Goal: Task Accomplishment & Management: Complete application form

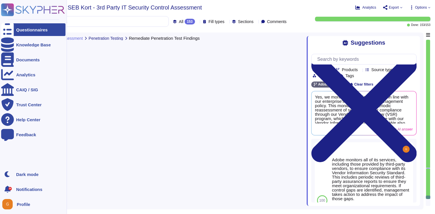
type textarea "Yes, we remediate penetration test findings based on our enterprise's policy fo…"
type textarea "Yes, after each penetration test, Adobe verifies and validates the fixes implem…"
type textarea "Yes, Adobe performs internal penetration testing on an ongoing basis, and third…"
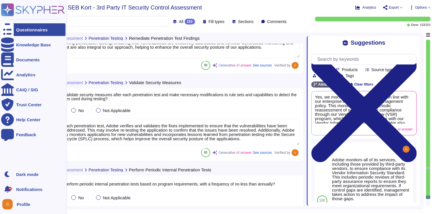
click at [13, 28] on div at bounding box center [7, 29] width 13 height 13
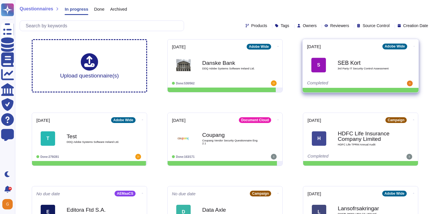
click at [414, 46] on icon at bounding box center [414, 46] width 1 height 1
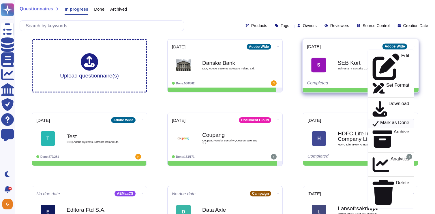
click at [388, 120] on p "Mark as Done" at bounding box center [394, 123] width 29 height 7
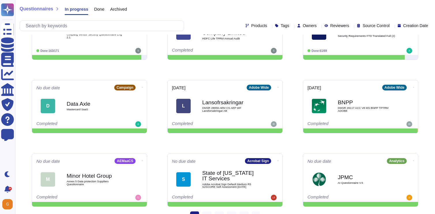
scroll to position [117, 0]
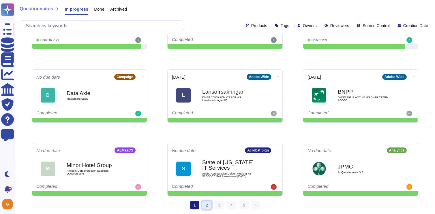
click at [203, 207] on link "2" at bounding box center [206, 205] width 9 height 9
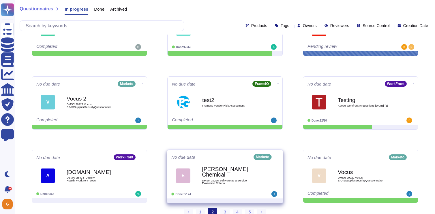
scroll to position [117, 0]
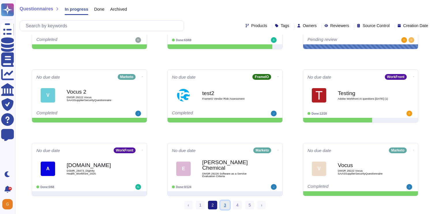
click at [224, 208] on link "3" at bounding box center [224, 205] width 9 height 9
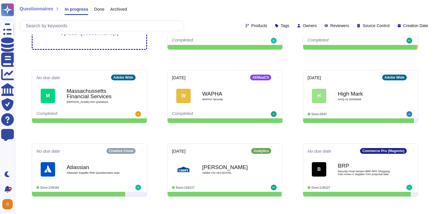
scroll to position [117, 0]
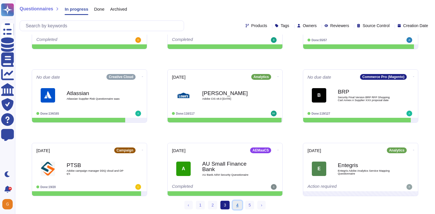
click at [238, 204] on link "4" at bounding box center [237, 205] width 9 height 9
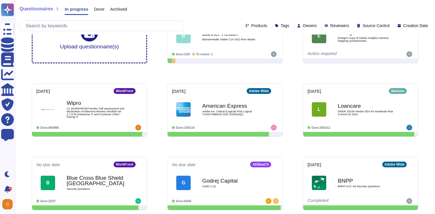
scroll to position [117, 0]
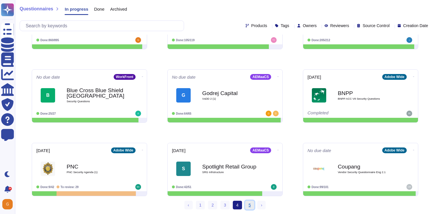
click at [247, 203] on link "5" at bounding box center [249, 205] width 9 height 9
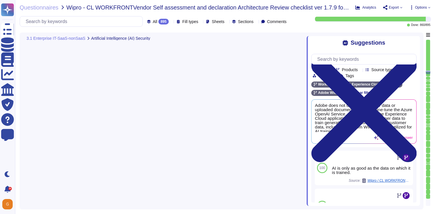
type textarea "We have determined that responsibility is the critical foundational principle t…"
type textarea "Customer data is not used to train the AI."
type textarea "The journey to adopting AI responsibly begins with the people who will lead it."
type textarea "For more information, please visit the Adobe Trust Center here: [URL][DOMAIN_NA…"
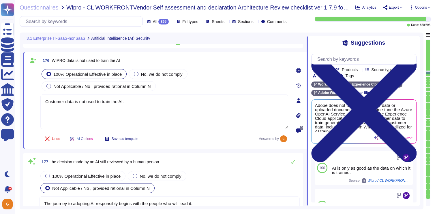
scroll to position [15476, 0]
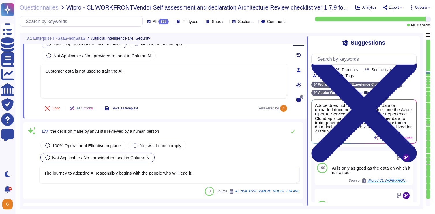
type textarea "AI systems trained on biased data can unintentionally discriminate, disparage, …"
click at [293, 131] on icon at bounding box center [293, 132] width 4 height 4
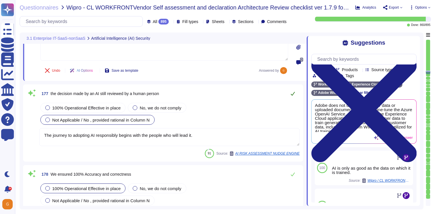
type textarea "Other mentions being developed, data privacy related to mode training, bot cont…"
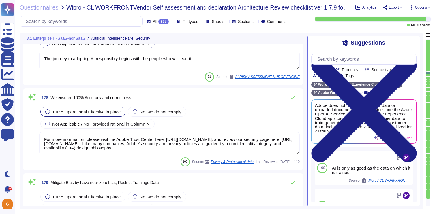
type textarea "Adobe offers several APIs to its clients, enabling them to integrate Adobe serv…"
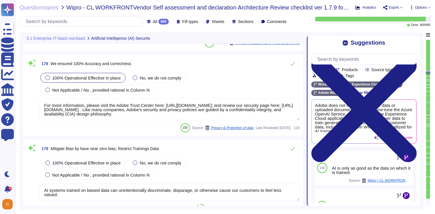
scroll to position [15621, 0]
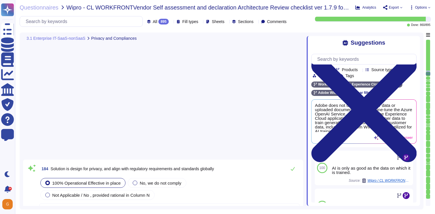
type textarea "As a global company, Adobe strives to meet the requirements of data protection …"
type textarea "Adobe does not provide its privacy impact assessments to our customers. Adobe i…"
type textarea "Adobe complies with industry–accepted standards, regulations and certifications…"
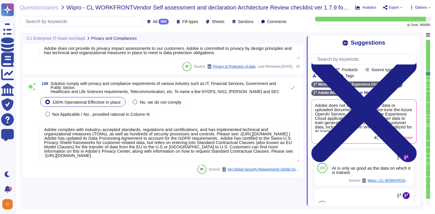
scroll to position [1, 0]
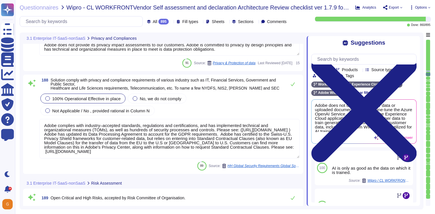
type textarea "In this Standard, a risk refers to one of two situations"
type textarea "The Operating Committee reviews the Security Risk Register monthly, including p…"
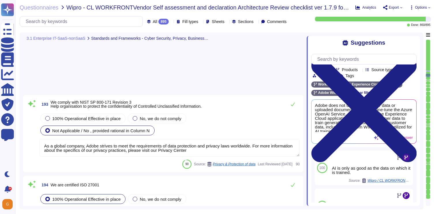
type textarea "As a global company, Adobe strives to meet the requirements of data protection …"
type textarea "Please refer to the Trust Center for ISO 27001 and SOC 2 information."
type textarea "In alignment with ISO 27001, Adobe has been validated and certified by an indep…"
type textarea "SOC 2 certification is a security framework developed by the American Institute…"
type textarea "Adobe abides by all national and local rules and restrictions regarding Busines…"
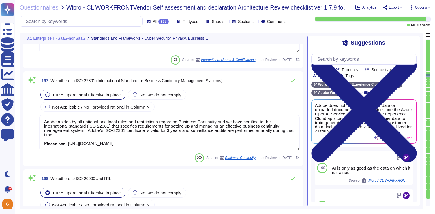
type textarea "ISO/IEC 27002 is an international standard that provides guidance for organizat…"
type textarea "As a global company, Adobe strives to meet the requirements of data protection …"
click at [291, 81] on icon at bounding box center [293, 81] width 4 height 4
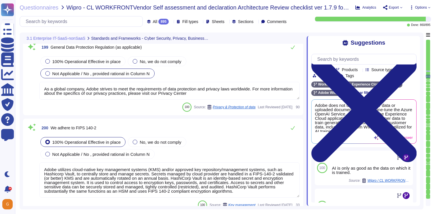
type textarea "Adobe utilizes cloud-native key management systems (KMS) and/or approved key re…"
type textarea "Adobe coordinates all security efforts under the CSO. Adobe has a Chief Securit…"
type textarea "We follow U.S. generally accepted accounting principles to produce our financia…"
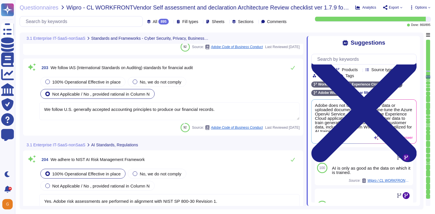
type textarea "We follow U.S. generally accepted accounting principles to produce our financia…"
type textarea "Yes. Adobe risk assessments are performed in alignment with NIST SP 800-30 Revi…"
type textarea "There are many regulatory standards in place, such as the European Union's AI A…"
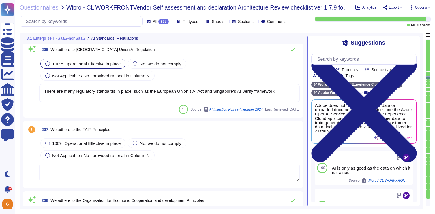
type textarea "We hold ourselves to these principles in everything we do. We strive to communi…"
type textarea "Permissions checks fail gracefully and result in an immediate error preventing …"
type textarea "128 bit value in a 32 bit hexadecimal field"
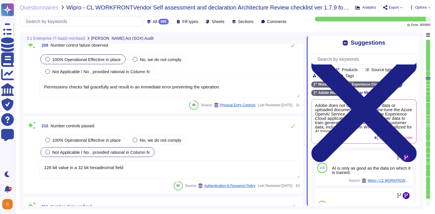
type textarea "Minor issues not complying with this Standard are non-punitive and are part of …"
type textarea "Significant Changes including modification/addition of code, modification/addit…"
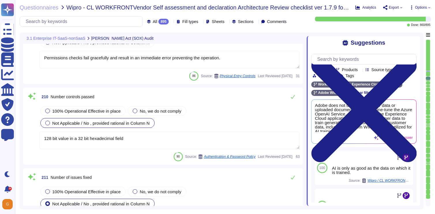
scroll to position [18333, 0]
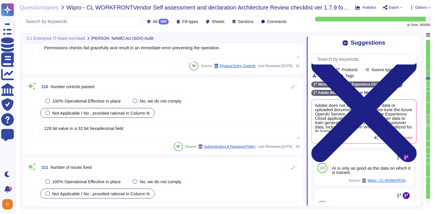
type textarea "Such an occurrence may arise from a security event, security incident, failure …"
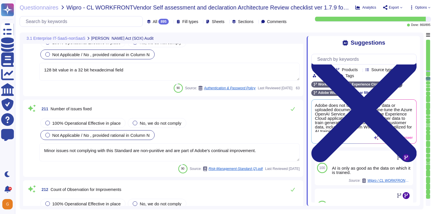
type textarea "To request an exception for consideration, please go to the Technology Policies…"
type textarea "Adobe does not provide this level of information externally. Release notes are …"
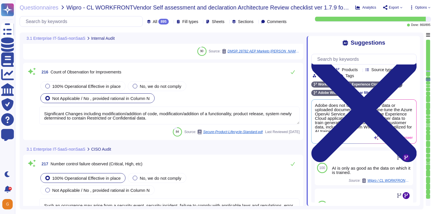
type textarea "Significant Changes including modification/addition of code, modification/addit…"
type textarea "Such an occurrence may arise from a security event, security incident, failure …"
type textarea "To request an exception for consideration, please go to the Technology Policies…"
type textarea "Adobe does not provide this level of information externally. Release notes are …"
type textarea "Significant Changes including modification/addition of code, modification/addit…"
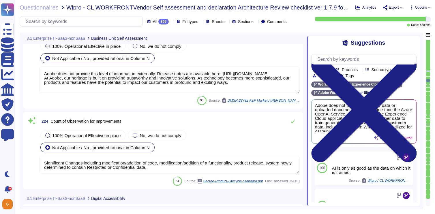
type textarea "To request an exception for consideration, please go to the Technology Policies…"
type textarea "Adobe does not provide this level of information externally. Release notes are …"
type textarea "Significant Changes including modification/addition of code, modification/addit…"
type textarea "Please refer to the online help section for information relating to the AGA and…"
type textarea "SaaS administrators and end users access the application through the same web i…"
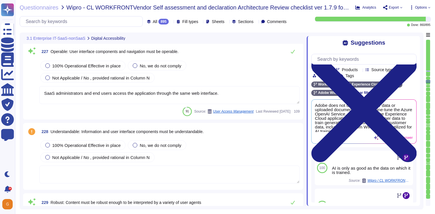
type textarea "Input validation is performed on all fields on the server side to prevent tempe…"
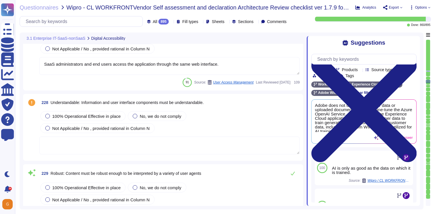
scroll to position [19812, 0]
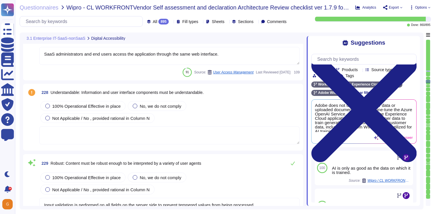
type textarea "Adobe has an ongoing business relationship with Microsoft Azure."
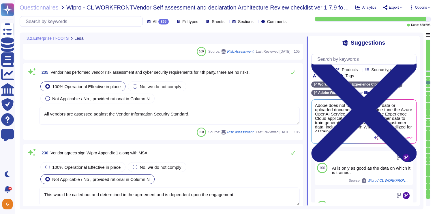
type textarea "All vendors are assessed against the Vendor Information Security Standard."
type textarea "This would be called out and determined in the agreement and is dependent upon …"
type textarea "Where required by law, Adobe includes a right to audit clause in contracts with…"
type textarea "This is covered in contract terms. Please refer to Adobe Sales Legal for contra…"
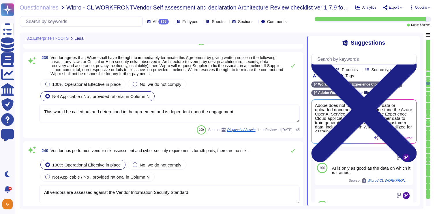
type textarea "This would be called out and determined in the agreement and is dependent upon …"
type textarea "All vendors are assessed against the Vendor Information Security Standard."
type textarea "We constantly look around the corner to see what is possible. But we don't wait…"
type textarea "Network segmentation is implemented within the Adobe services production enviro…"
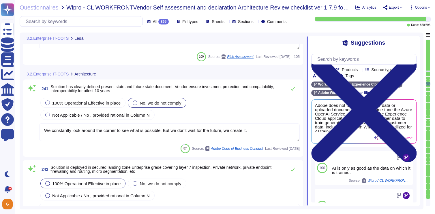
type textarea "Amazon Web Services uses strong tenant isolation security and control capabilit…"
type textarea "Adobe's products and services' architecture diagrams are reviewed and updated, …"
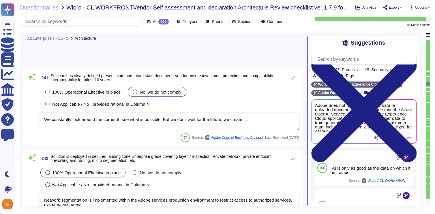
type textarea "Adobe had access controls in place to limit Adobe employee access to customer d…"
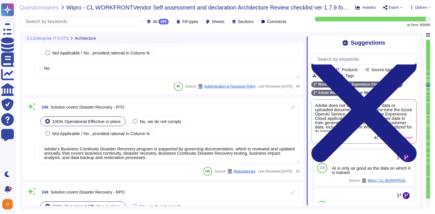
type textarea "No"
type textarea "Adobe’s Business Continuity Disaster Recovery program is supported by governing…"
type textarea "Availability metrics and SLA related information are defined within the SLA agr…"
type textarea "The SLA for Minimum Uptime Percentage for most of our products is 99.9% for cov…"
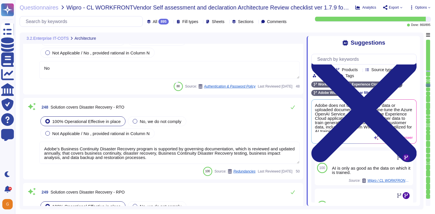
type textarea "As part of the continuous monitoring program, each month Adobe is required to r…"
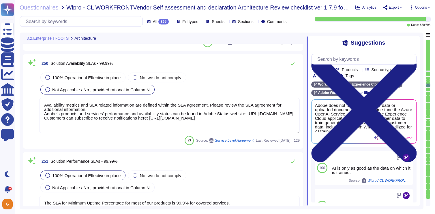
type textarea "ISO/IEC 27002 is an international standard that provides guidance for organizat…"
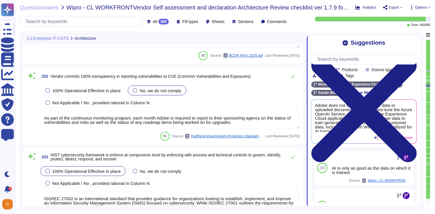
type textarea "On a regular basis, the security team reviews operating systems used in the clo…"
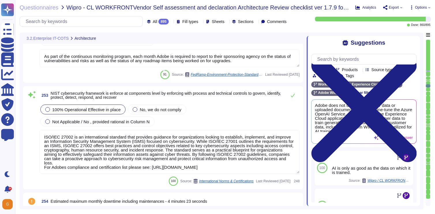
type textarea "End of life systems are managed via policy (as prohibited) and if needed, are t…"
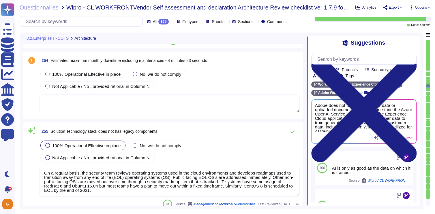
scroll to position [1, 0]
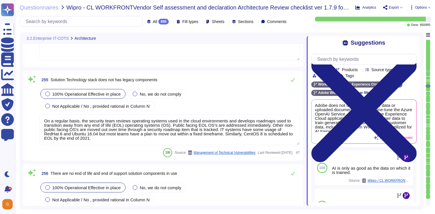
type textarea "Products or services, both Adobe enterprise and customer-facing, that are no lo…"
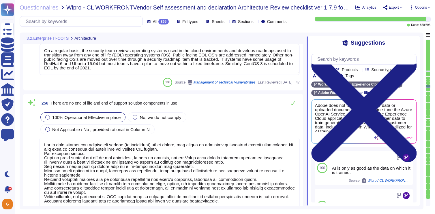
type textarea "There are no single points of failure in the system."
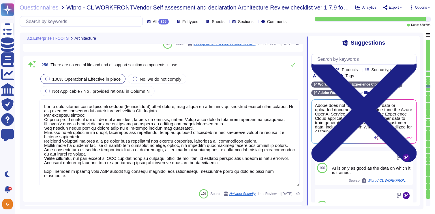
scroll to position [22080, 0]
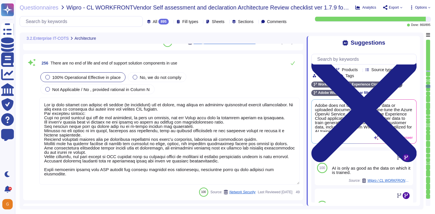
click at [403, 8] on div "Analytics Export Options" at bounding box center [392, 8] width 75 height 6
click at [399, 5] on span "Export" at bounding box center [392, 7] width 19 height 5
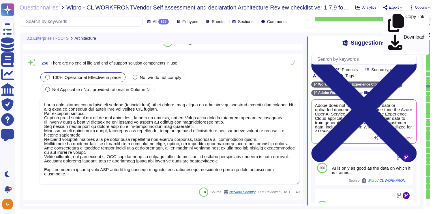
click at [404, 35] on p "Download" at bounding box center [414, 43] width 20 height 16
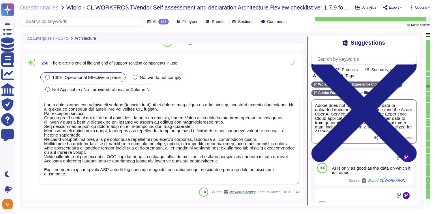
click at [428, 9] on span "Options" at bounding box center [419, 7] width 21 height 5
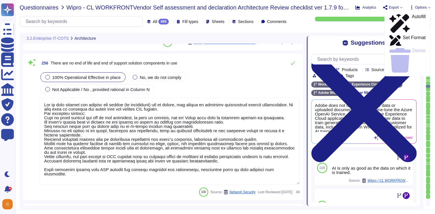
click at [43, 7] on span "Questionnaires" at bounding box center [39, 8] width 39 height 6
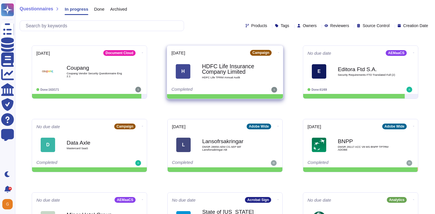
scroll to position [117, 0]
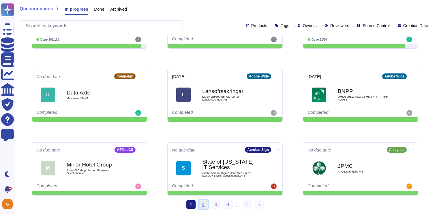
click at [202, 204] on link "2" at bounding box center [203, 205] width 9 height 9
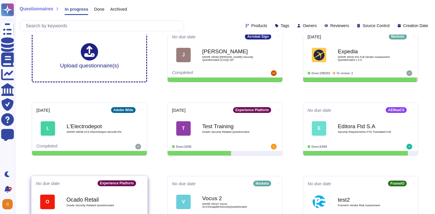
scroll to position [117, 0]
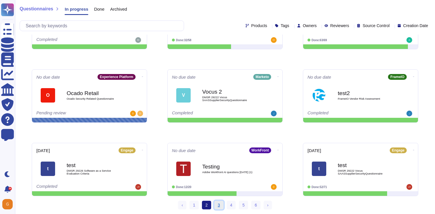
click at [216, 205] on link "3" at bounding box center [218, 205] width 9 height 9
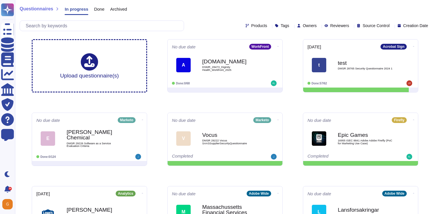
scroll to position [117, 0]
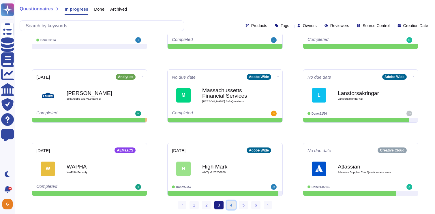
click at [232, 208] on link "4" at bounding box center [231, 205] width 9 height 9
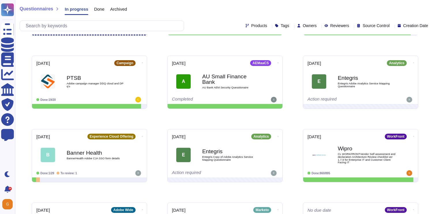
scroll to position [90, 0]
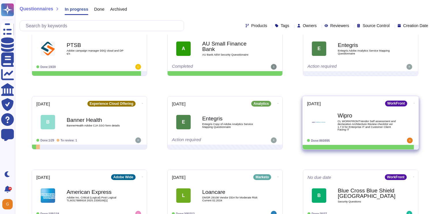
click at [414, 103] on icon at bounding box center [414, 103] width 1 height 1
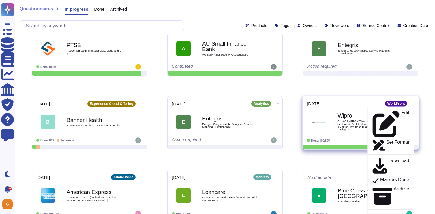
click at [391, 177] on p "Mark as Done" at bounding box center [394, 180] width 29 height 7
